Goal: Communication & Community: Answer question/provide support

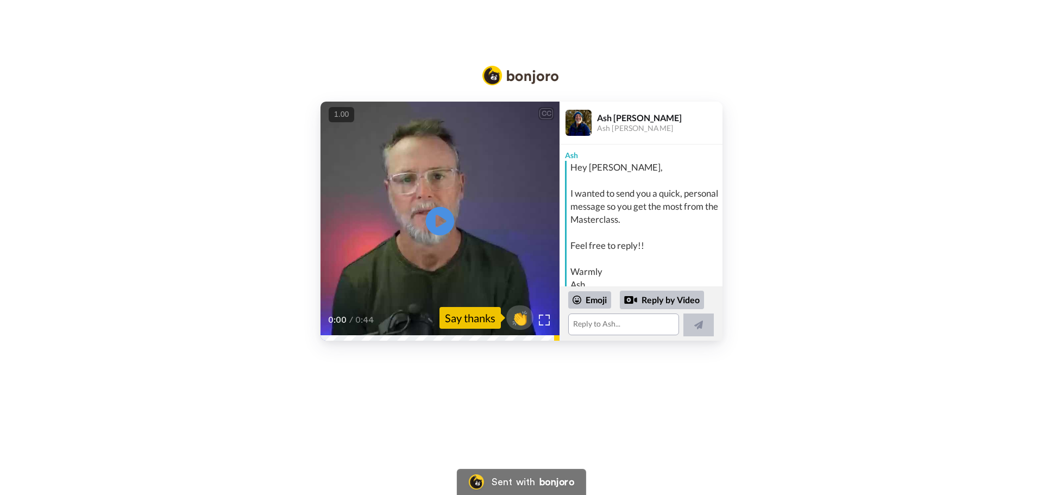
click at [443, 230] on icon at bounding box center [440, 221] width 29 height 29
click at [606, 323] on textarea at bounding box center [623, 324] width 111 height 22
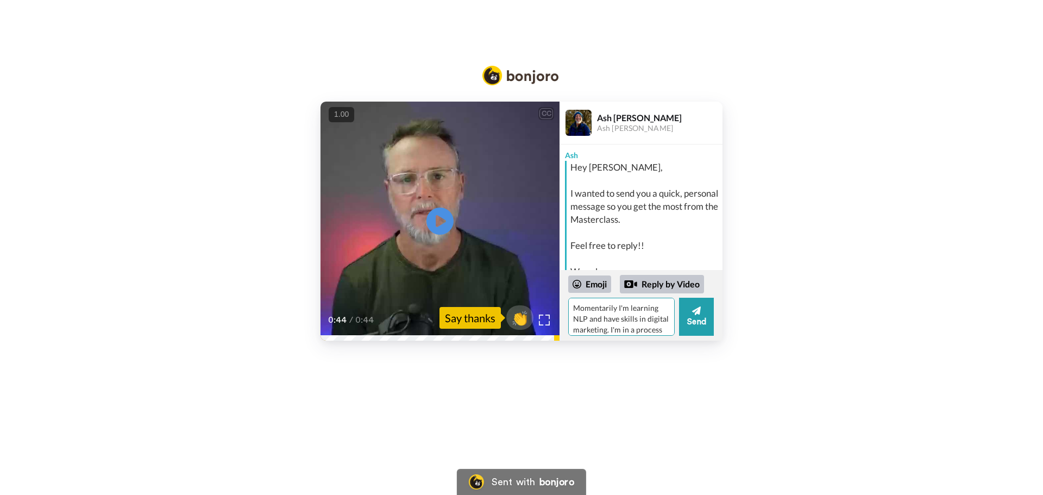
drag, startPoint x: 620, startPoint y: 332, endPoint x: 650, endPoint y: 327, distance: 30.3
click at [622, 332] on textarea "Momentarily I'm learning NLP and have skills in digital marketing. I'm in a pro…" at bounding box center [621, 317] width 106 height 38
drag, startPoint x: 633, startPoint y: 329, endPoint x: 682, endPoint y: 347, distance: 51.9
click at [682, 347] on div "CC Play/Pause 0:44 / 0:44 👏 Say thanks [PERSON_NAME] Ash [PERSON_NAME] Ash Hey …" at bounding box center [521, 186] width 1043 height 373
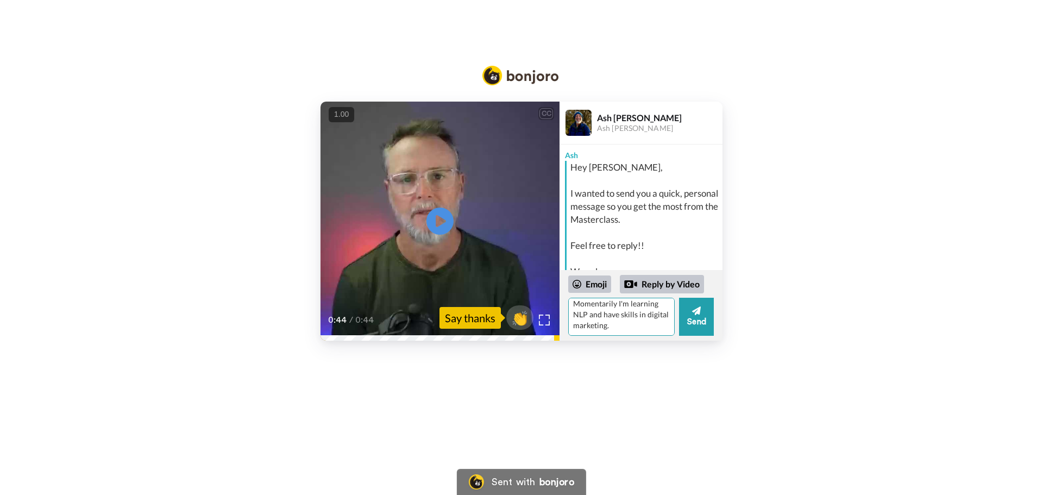
scroll to position [165, 0]
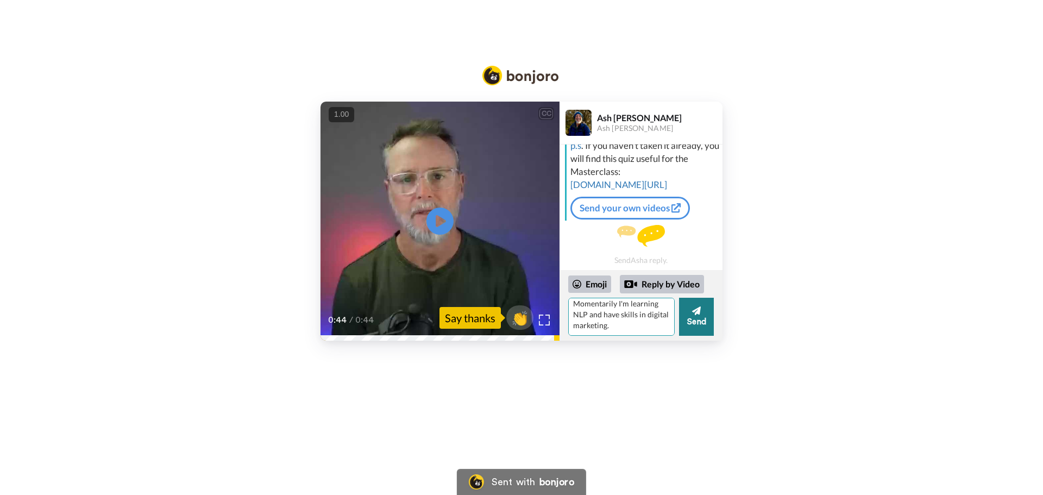
type textarea "Momentarily I'm learning NLP and have skills in digital marketing."
click at [704, 317] on button "Send" at bounding box center [696, 317] width 35 height 38
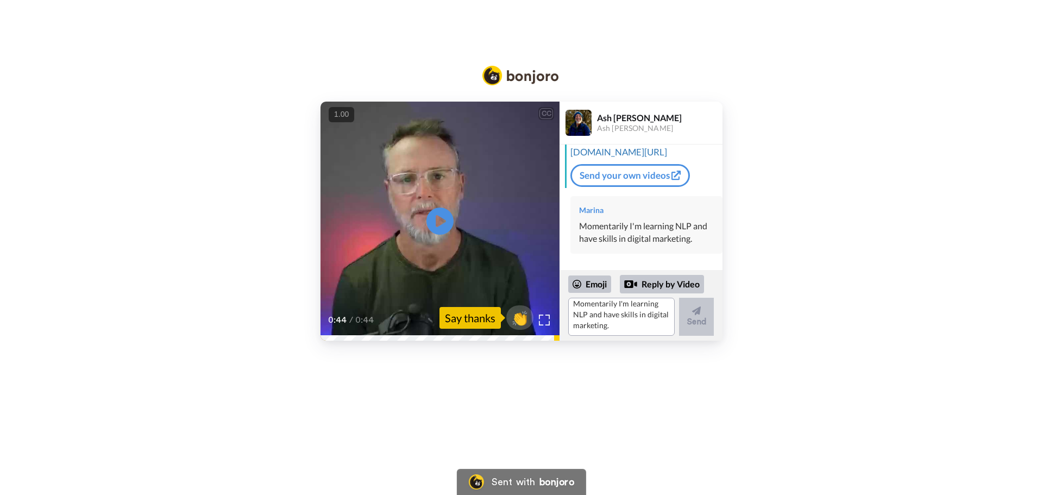
scroll to position [0, 0]
click at [608, 308] on textarea "Momentarily I'm learning NLP and have skills in digital marketing." at bounding box center [621, 317] width 106 height 38
type textarea "Plan to start my own biz in the field of online education and marketing."
click at [708, 315] on button "Send" at bounding box center [696, 317] width 35 height 38
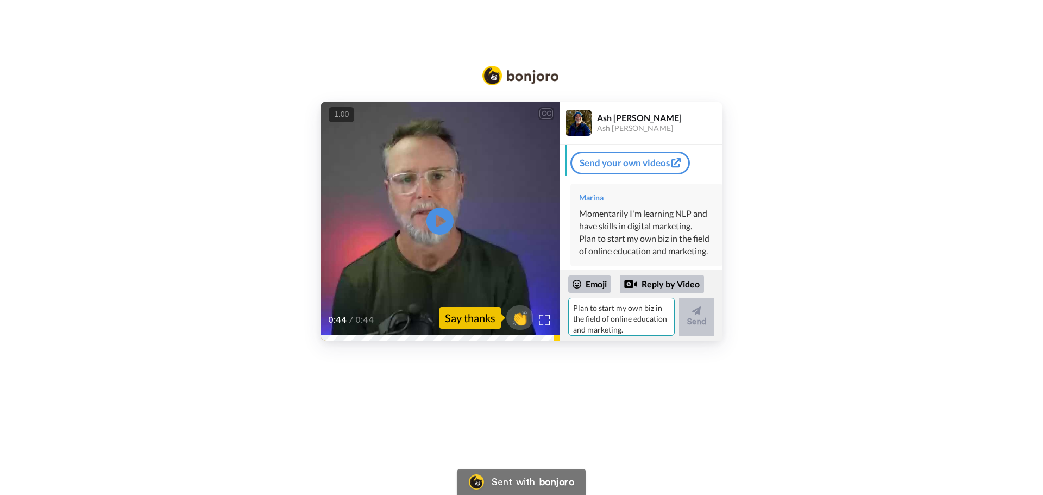
scroll to position [241, 0]
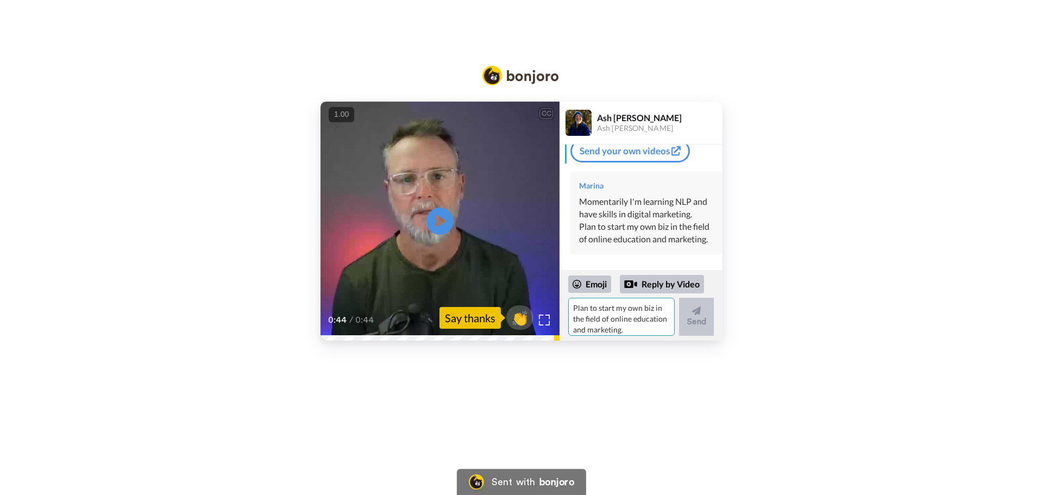
click at [604, 312] on textarea "Plan to start my own biz in the field of online education and marketing." at bounding box center [621, 317] width 106 height 38
click at [704, 325] on button "Send" at bounding box center [696, 317] width 35 height 38
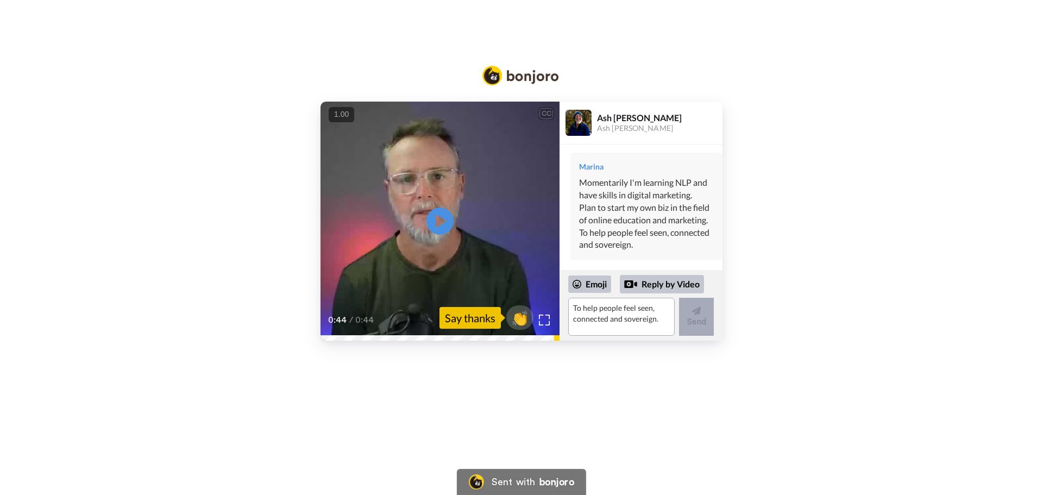
scroll to position [261, 0]
click at [512, 318] on span "👏" at bounding box center [520, 318] width 34 height 22
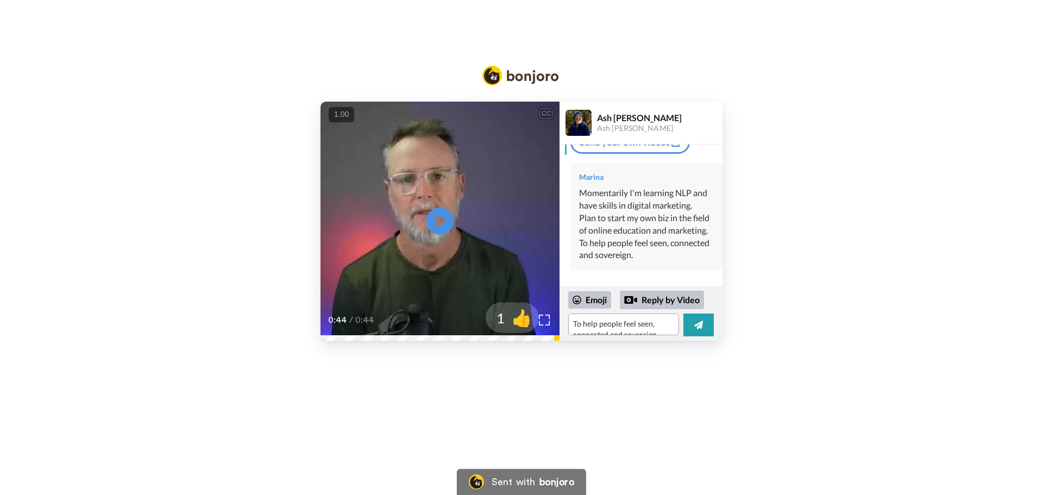
scroll to position [245, 0]
click at [586, 298] on div "Emoji" at bounding box center [589, 299] width 43 height 17
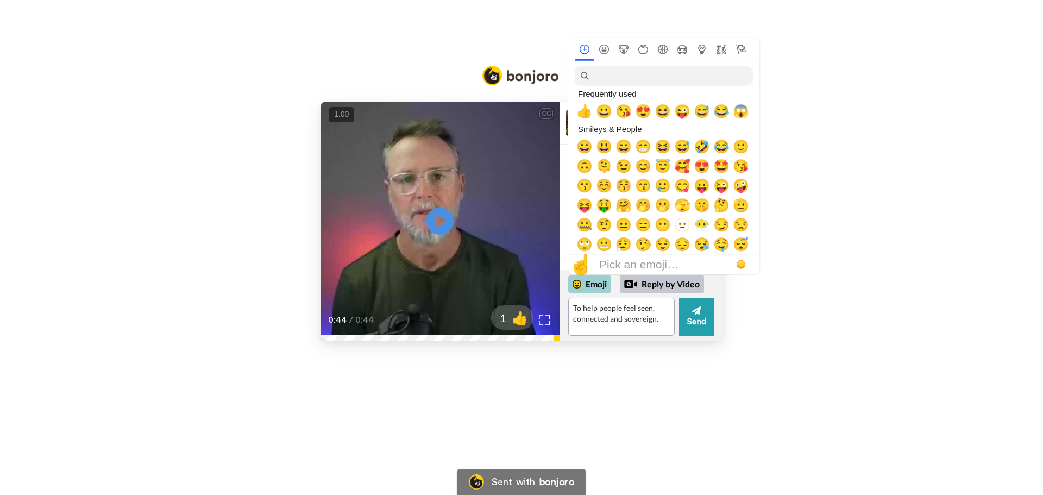
scroll to position [261, 0]
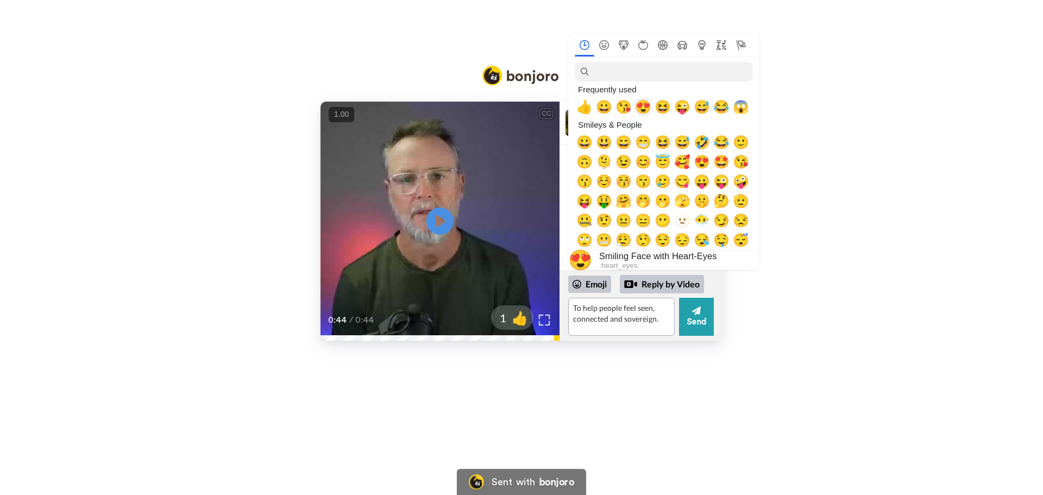
click at [641, 106] on span "😍" at bounding box center [643, 106] width 16 height 15
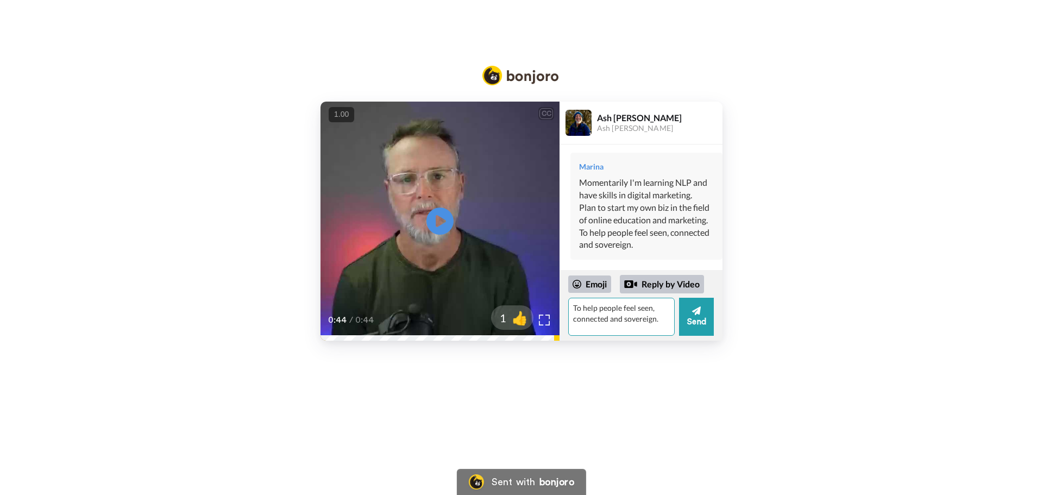
drag, startPoint x: 602, startPoint y: 306, endPoint x: 563, endPoint y: 307, distance: 39.1
click at [563, 307] on div "Emoji Reply by Video 😍👏 Send" at bounding box center [641, 305] width 163 height 71
type textarea "😍👏"
click at [867, 203] on div "CC Play/Pause 0:44 / 0:44 1 👍 Ash [PERSON_NAME] Ash [PERSON_NAME] Ash Hey [PERS…" at bounding box center [521, 221] width 1043 height 239
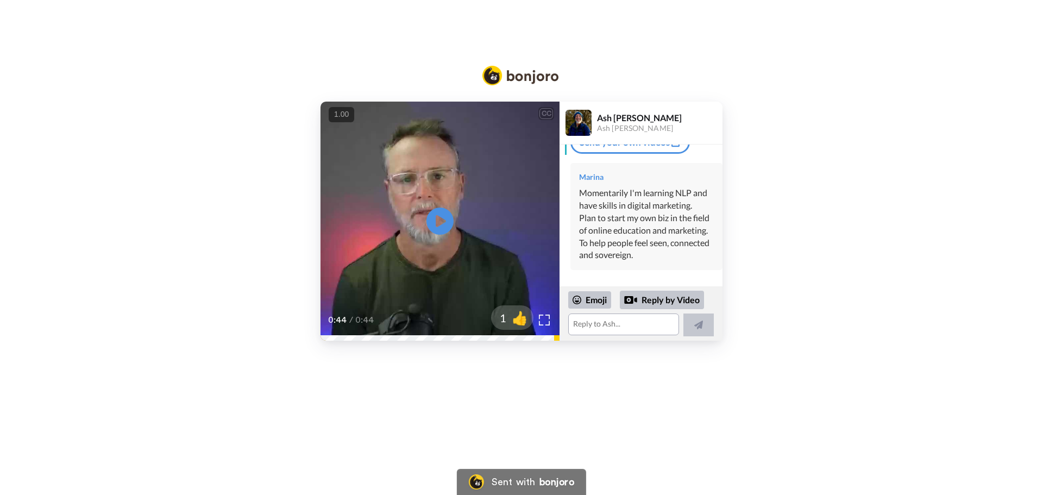
scroll to position [245, 0]
